Goal: Find specific page/section: Find specific page/section

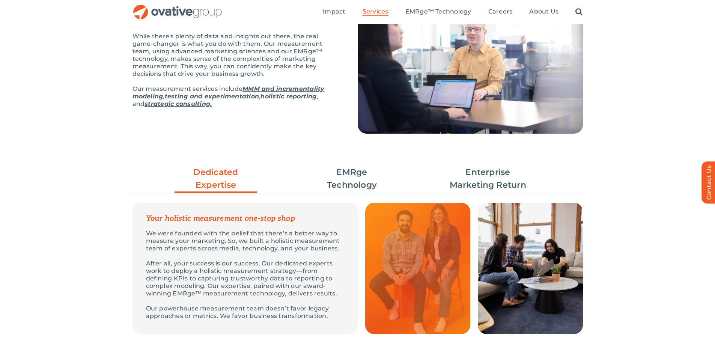
scroll to position [113, 0]
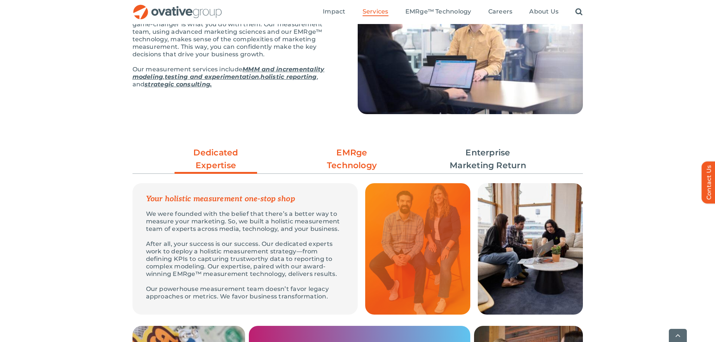
click at [339, 158] on link "EMRge Technology" at bounding box center [352, 159] width 83 height 26
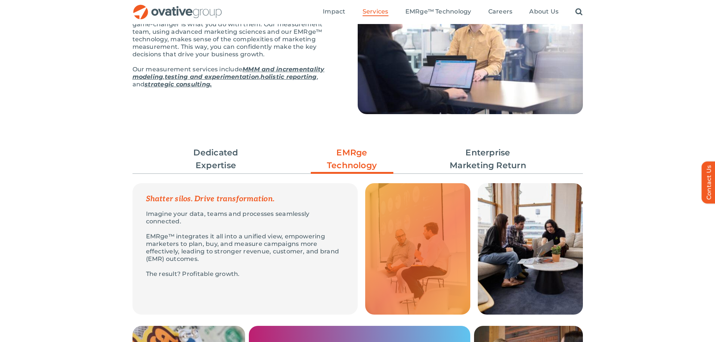
scroll to position [0, 0]
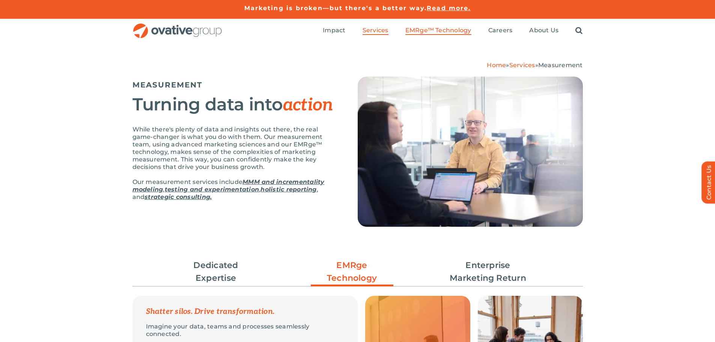
click at [448, 31] on span "EMRge™ Technology" at bounding box center [438, 31] width 66 height 8
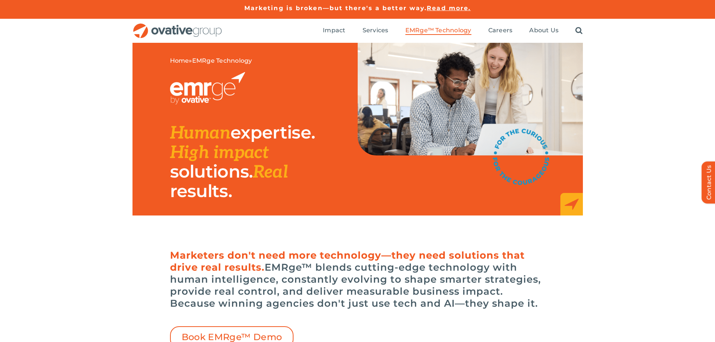
click at [99, 180] on div "Home » EMRge Technology Human expertise. High impact solutions. Real results." at bounding box center [357, 144] width 715 height 203
click at [166, 30] on img "OG_Full_horizontal_RGB" at bounding box center [177, 30] width 90 height 15
